Goal: Find specific page/section: Find specific page/section

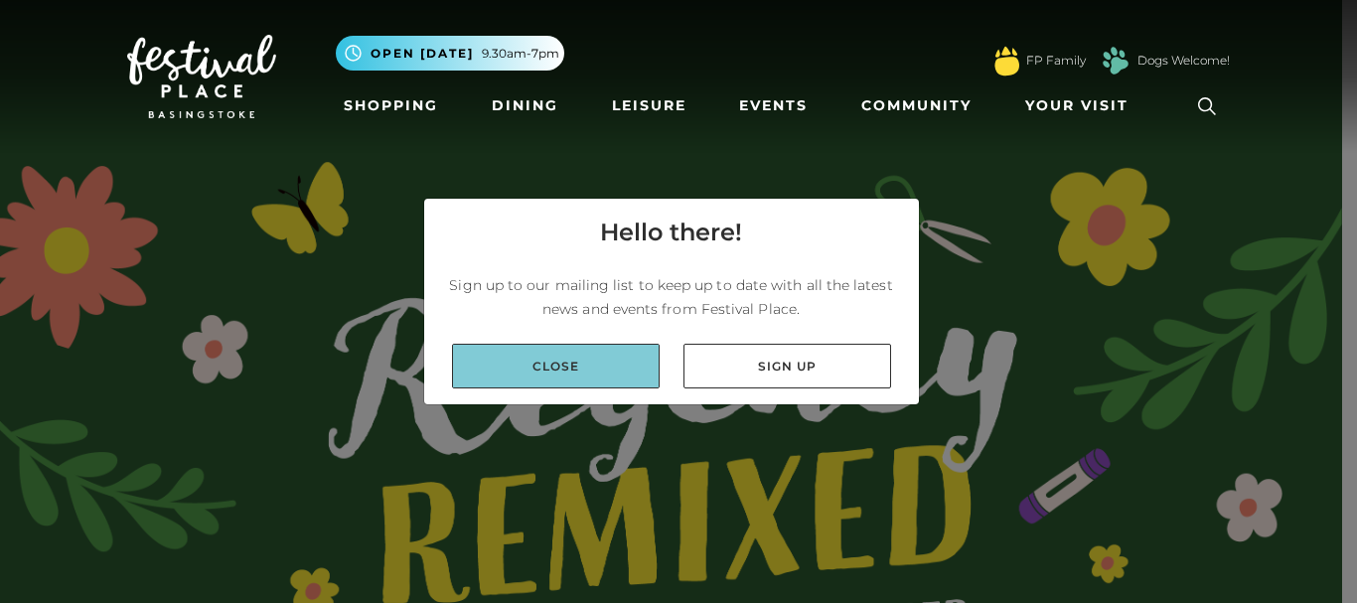
click at [610, 380] on link "Close" at bounding box center [556, 366] width 208 height 45
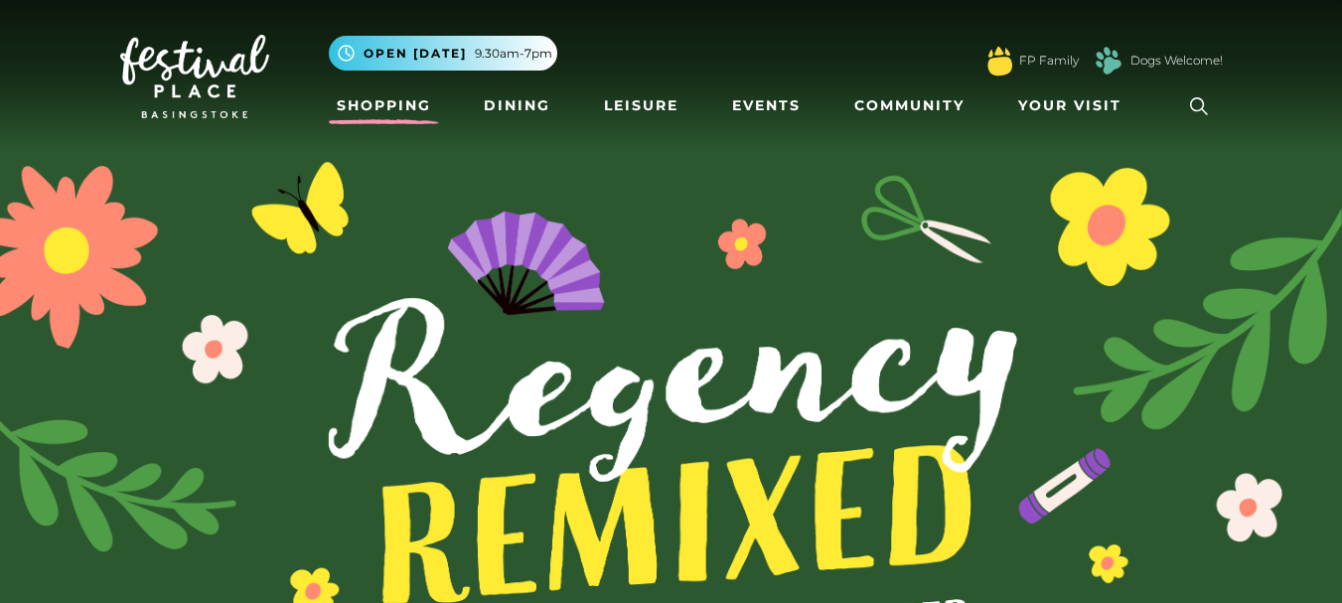
click at [401, 111] on link "Shopping" at bounding box center [384, 105] width 110 height 37
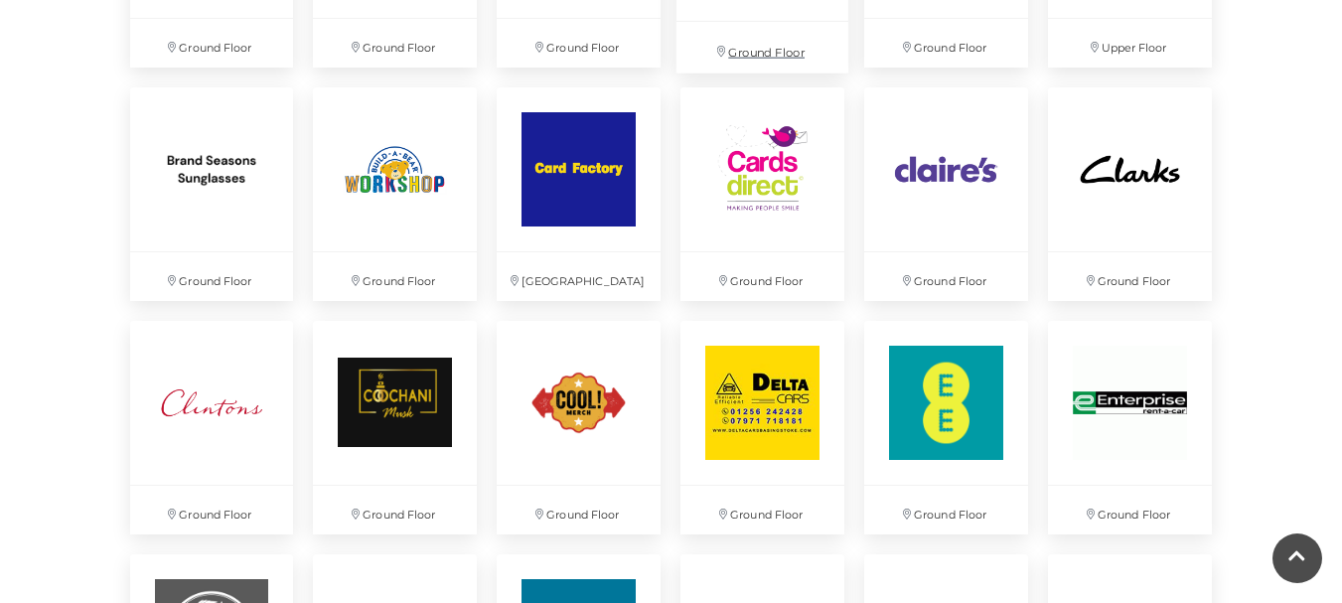
scroll to position [1869, 0]
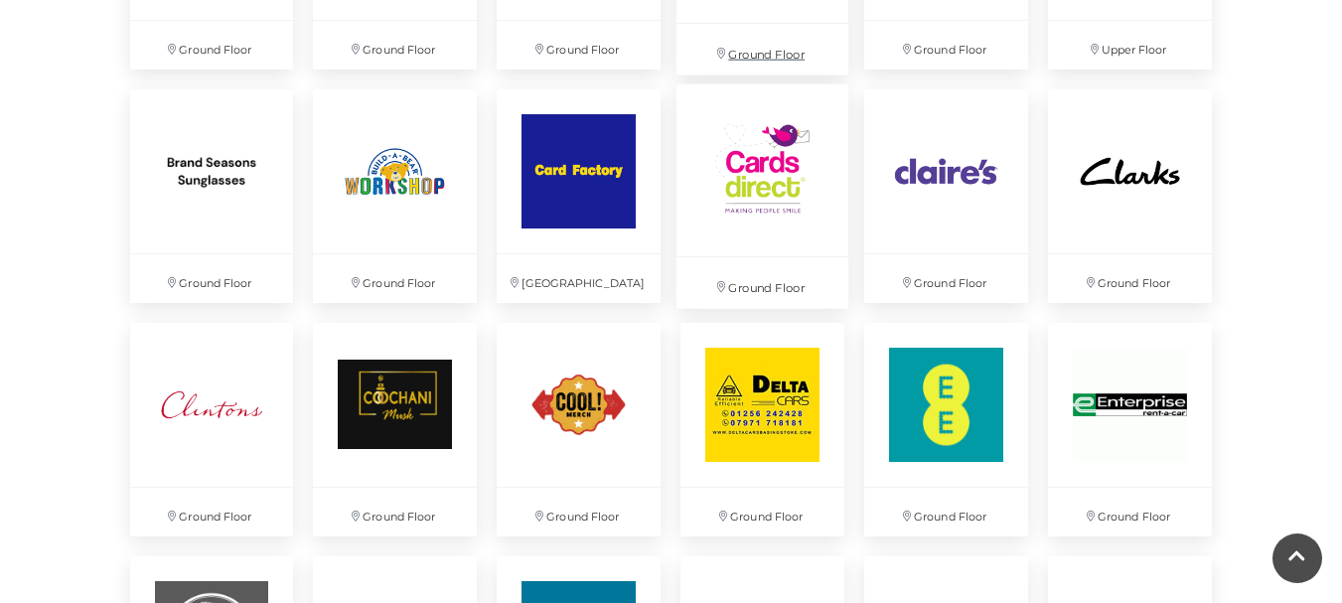
click at [681, 282] on p "Ground Floor" at bounding box center [763, 282] width 172 height 51
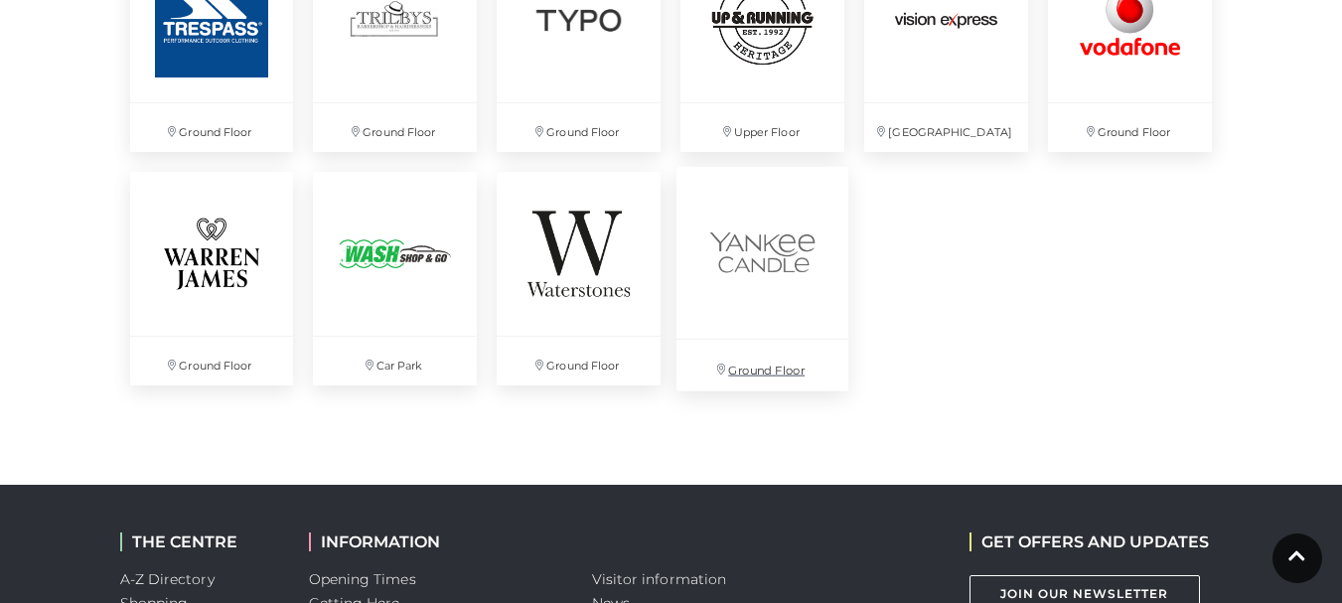
scroll to position [5554, 0]
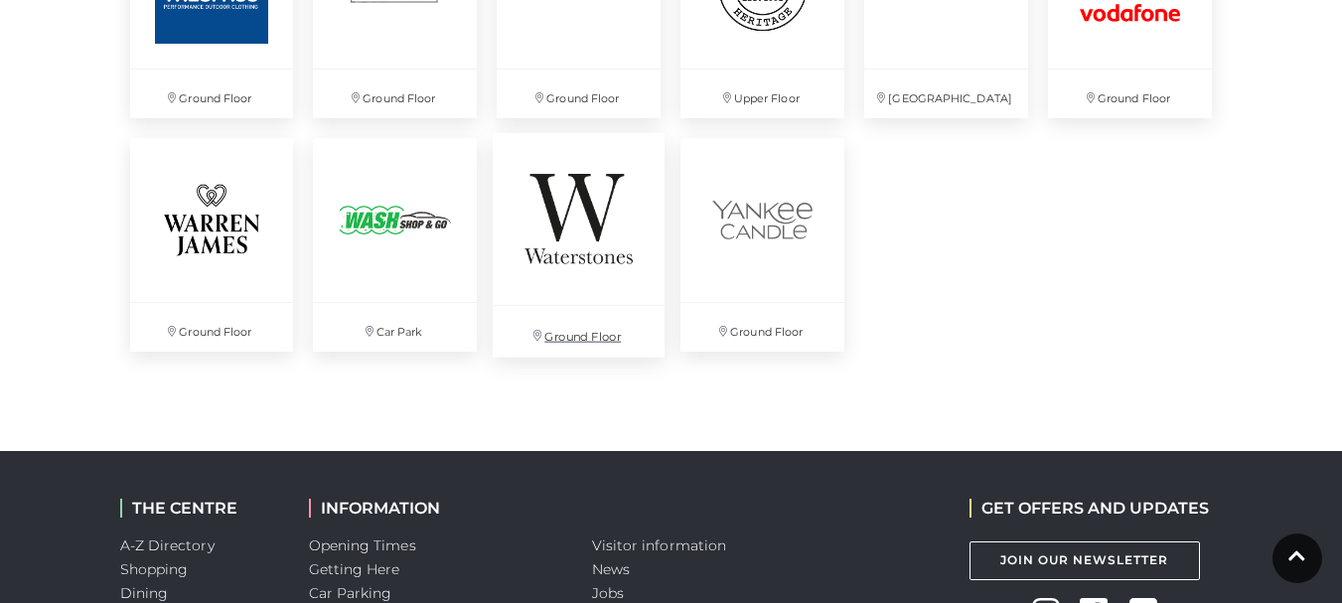
click at [540, 243] on img at bounding box center [579, 218] width 172 height 172
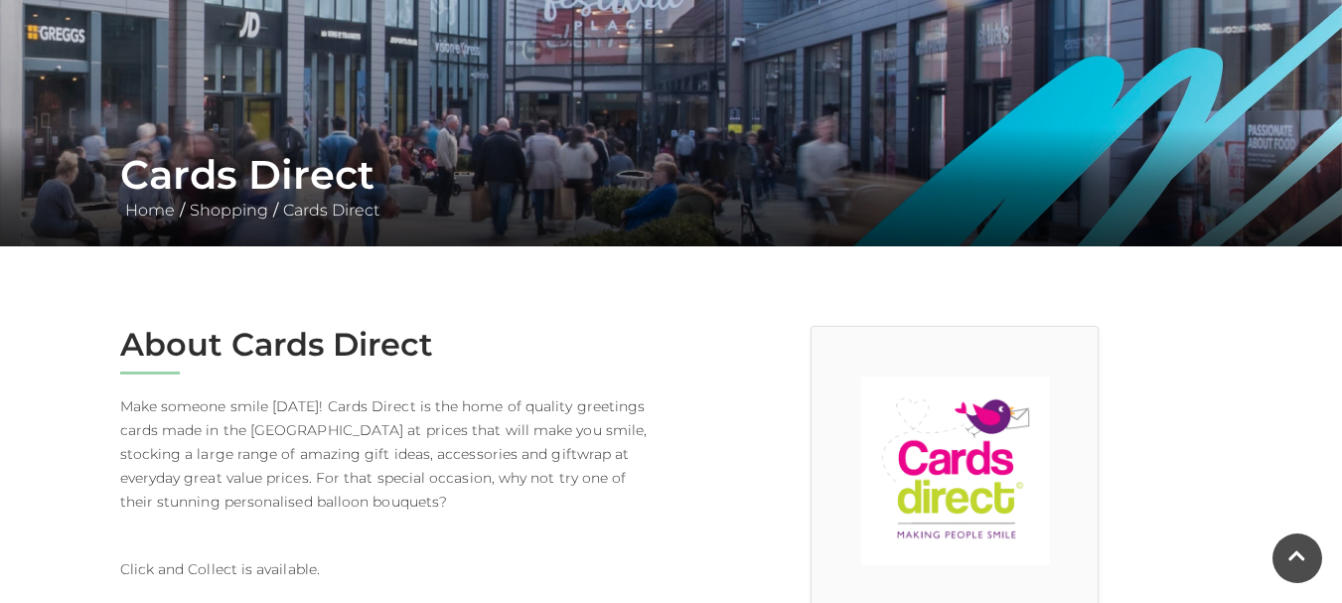
scroll to position [250, 0]
